Goal: Task Accomplishment & Management: Manage account settings

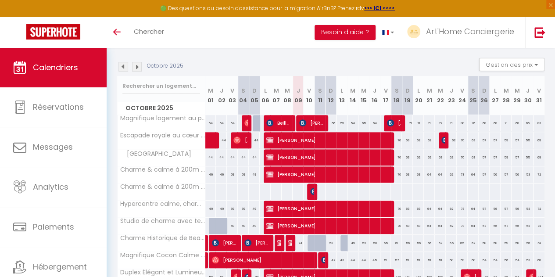
scroll to position [123, 0]
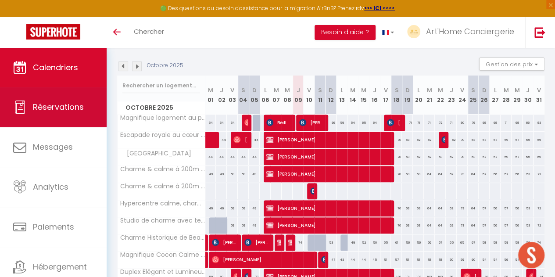
click at [65, 101] on link "Réservations" at bounding box center [53, 107] width 107 height 40
select select "not_cancelled"
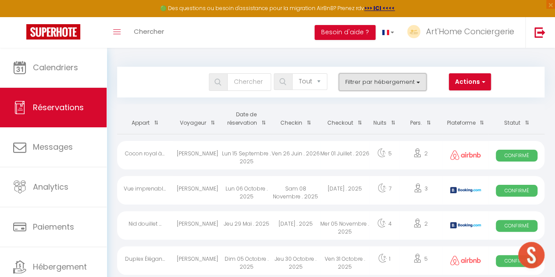
click at [396, 79] on button "Filtrer par hébergement" at bounding box center [383, 82] width 88 height 18
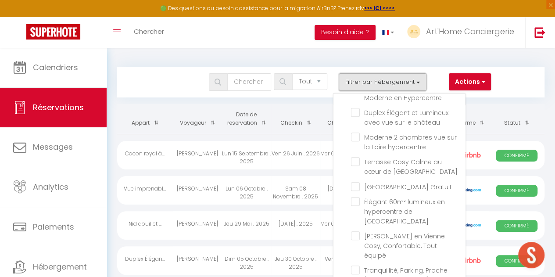
scroll to position [211, 0]
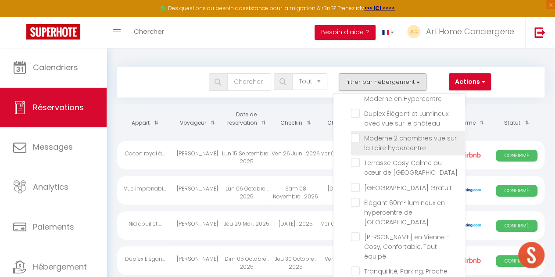
click at [356, 133] on input "Moderne 2 chambres vue sur la Loire hypercentre" at bounding box center [408, 137] width 114 height 9
checkbox input "true"
checkbox input "false"
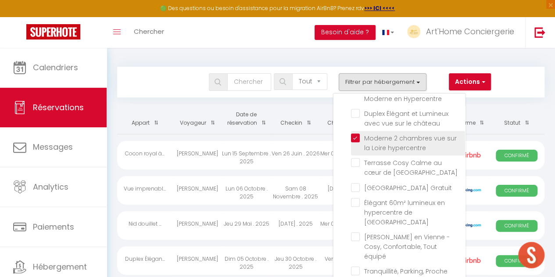
checkbox input "false"
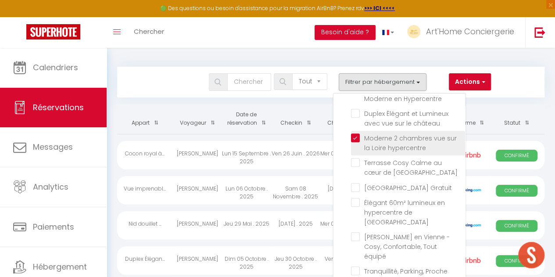
checkbox input "false"
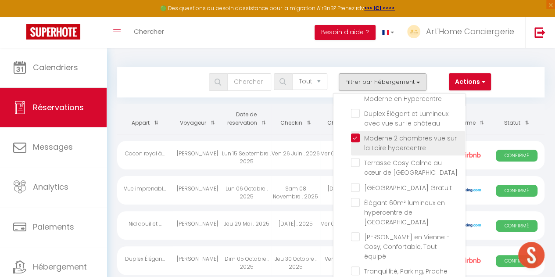
checkbox input "false"
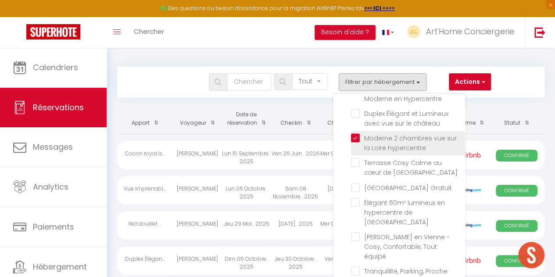
checkbox input "false"
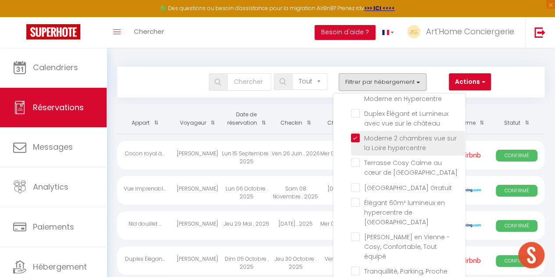
checkbox input "false"
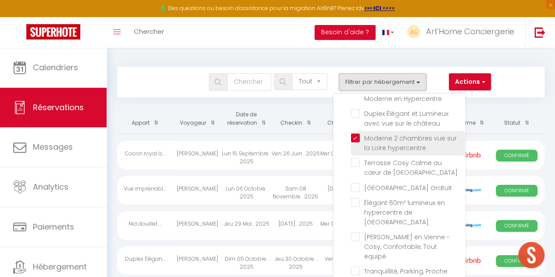
checkbox input "false"
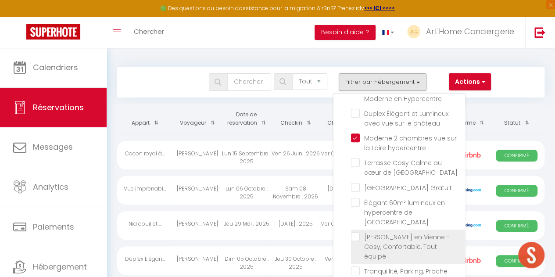
checkbox input "false"
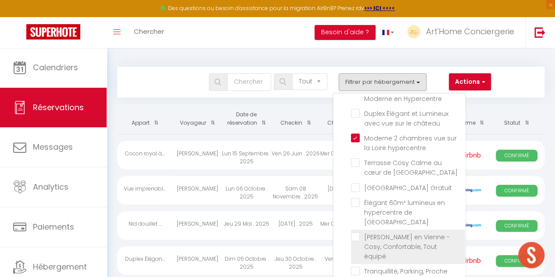
checkbox input "false"
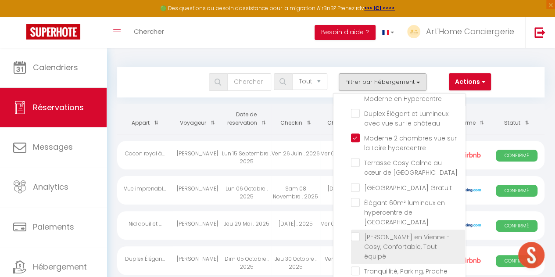
checkbox input "false"
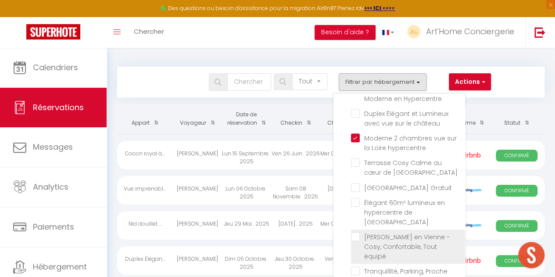
checkbox input "false"
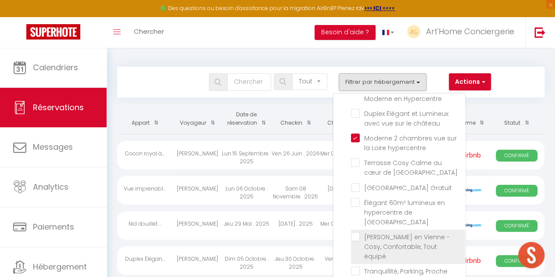
checkbox input "false"
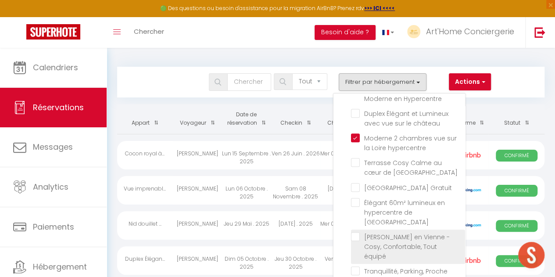
checkbox input "false"
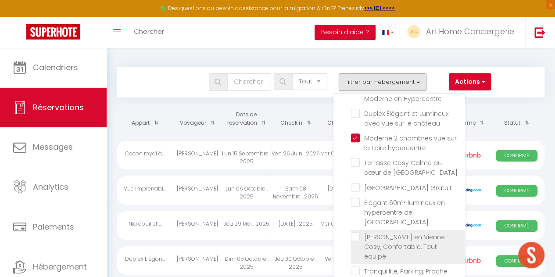
checkbox input "false"
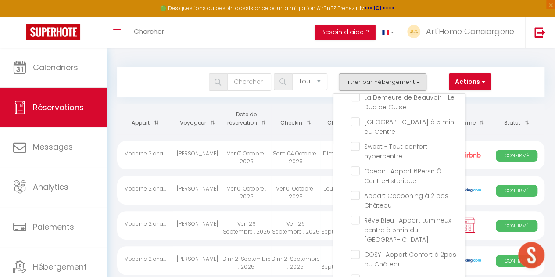
scroll to position [522, 0]
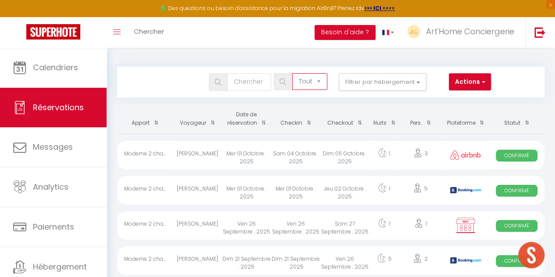
click at [315, 81] on select "Tous les statuts Annulé Confirmé Non Confirmé Tout sauf annulé No Show Request" at bounding box center [309, 81] width 35 height 17
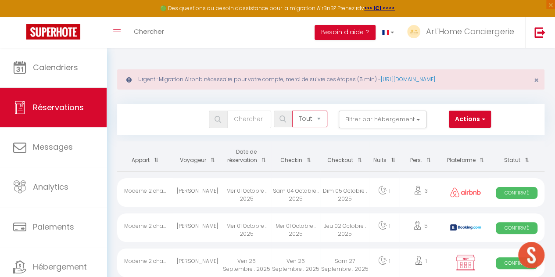
select select "cancelled"
click at [293, 111] on select "Tous les statuts Annulé Confirmé Non Confirmé Tout sauf annulé No Show Request" at bounding box center [309, 119] width 35 height 17
select select
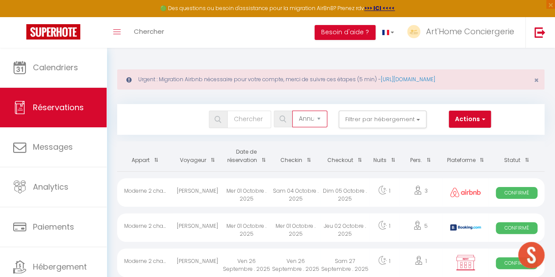
select select
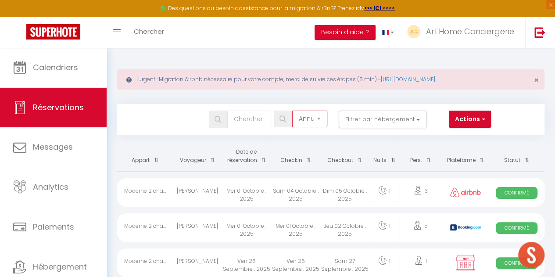
select select
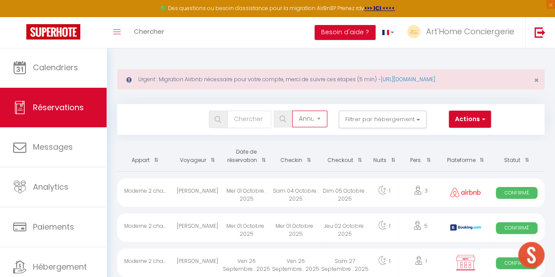
select select
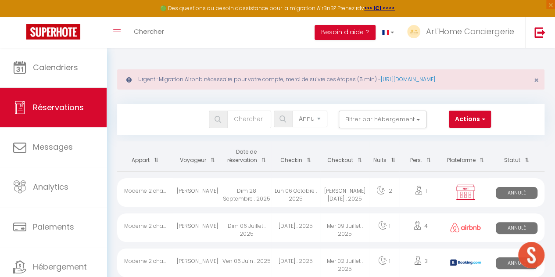
click at [270, 186] on div "Dim 28 Septembre . 2025" at bounding box center [246, 192] width 49 height 29
select select "OK"
select select "KO"
select select "0"
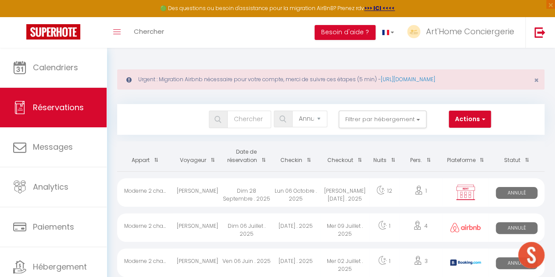
select select "1"
select select
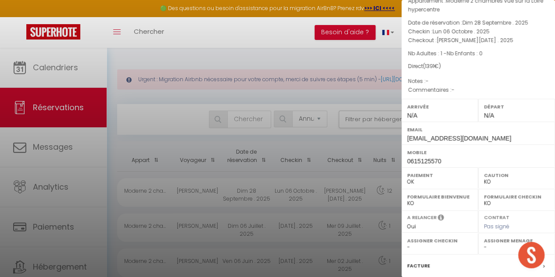
scroll to position [39, 0]
click at [424, 179] on select "OK KO" at bounding box center [439, 181] width 65 height 8
click at [407, 177] on select "OK KO" at bounding box center [439, 181] width 65 height 8
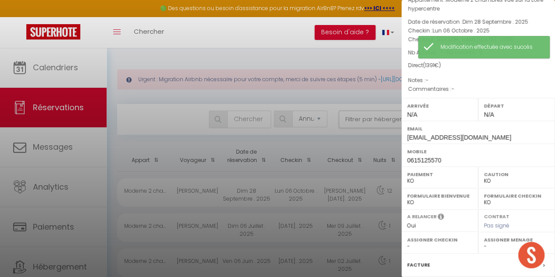
click at [424, 178] on select "OK KO" at bounding box center [439, 181] width 65 height 8
select select "OK"
click at [407, 177] on select "OK KO" at bounding box center [439, 181] width 65 height 8
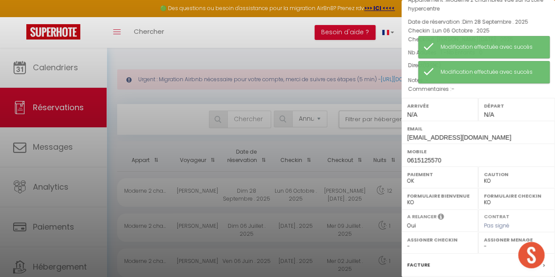
scroll to position [139, 0]
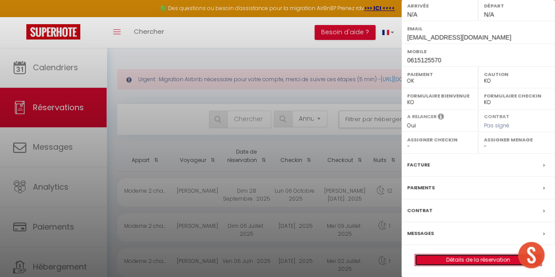
click at [457, 257] on link "Détails de la réservation" at bounding box center [478, 259] width 126 height 11
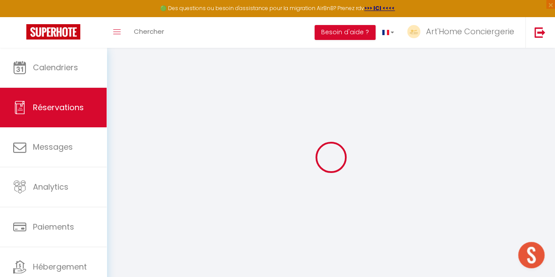
select select
select select "14"
checkbox input "false"
select select
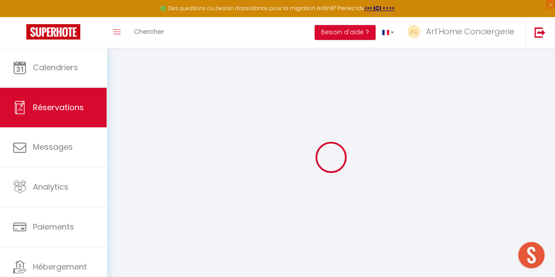
select select
checkbox input "false"
select select
checkbox input "false"
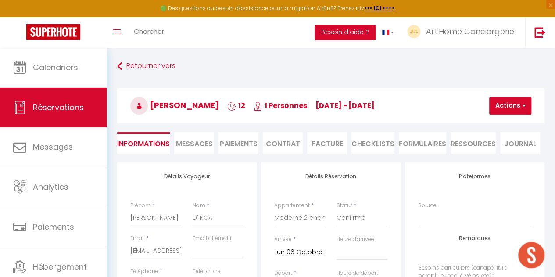
select select
checkbox input "false"
select select
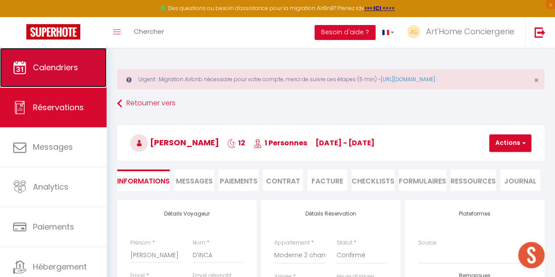
click at [67, 74] on link "Calendriers" at bounding box center [53, 68] width 107 height 40
